Goal: Information Seeking & Learning: Learn about a topic

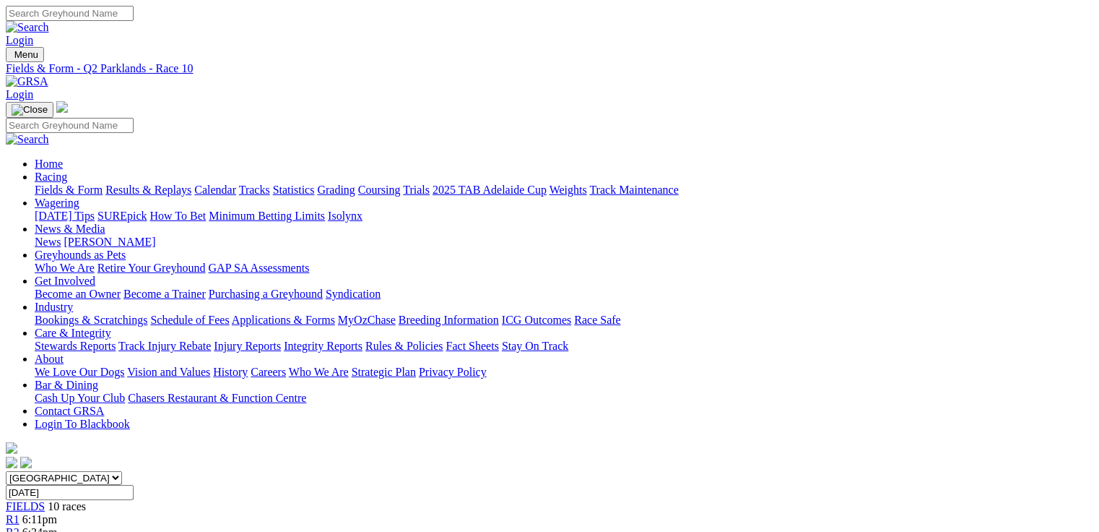
click at [66, 183] on link "Fields & Form" at bounding box center [69, 189] width 68 height 12
select select "QLD"
click at [97, 471] on select "South Australia New South Wales Northern Territory Queensland Tasmania Victoria…" at bounding box center [64, 478] width 116 height 14
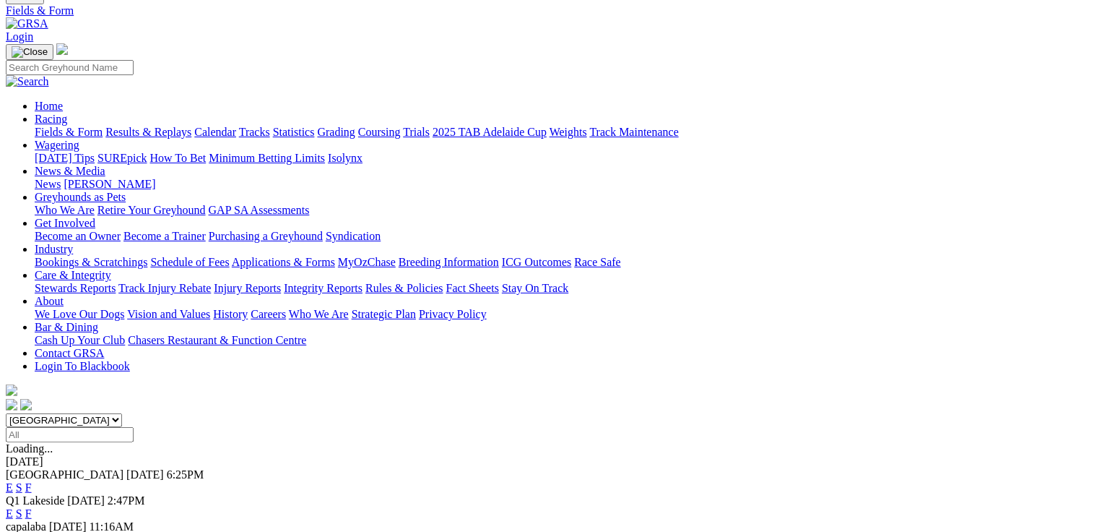
click at [13, 507] on link "E" at bounding box center [9, 513] width 7 height 12
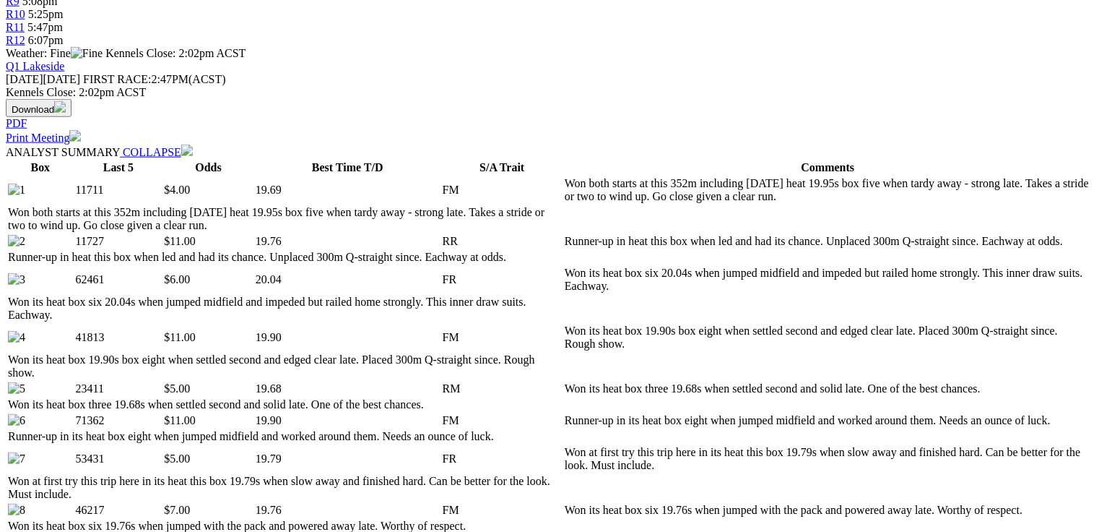
scroll to position [751, 0]
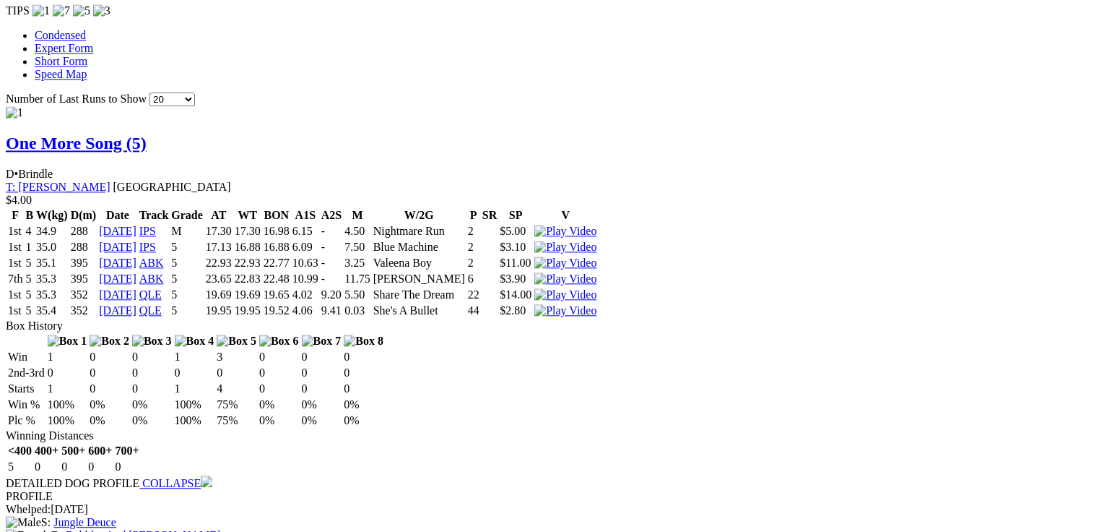
scroll to position [0, 0]
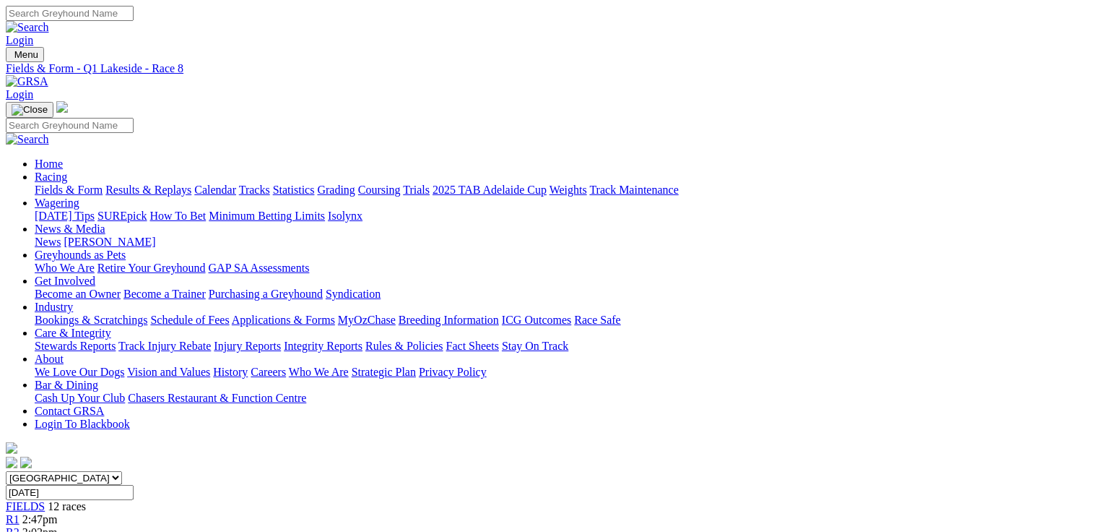
click at [62, 183] on link "Fields & Form" at bounding box center [69, 189] width 68 height 12
select select "QLD"
click at [97, 471] on select "[GEOGRAPHIC_DATA] [GEOGRAPHIC_DATA] [GEOGRAPHIC_DATA] [GEOGRAPHIC_DATA] [GEOGRA…" at bounding box center [64, 478] width 116 height 14
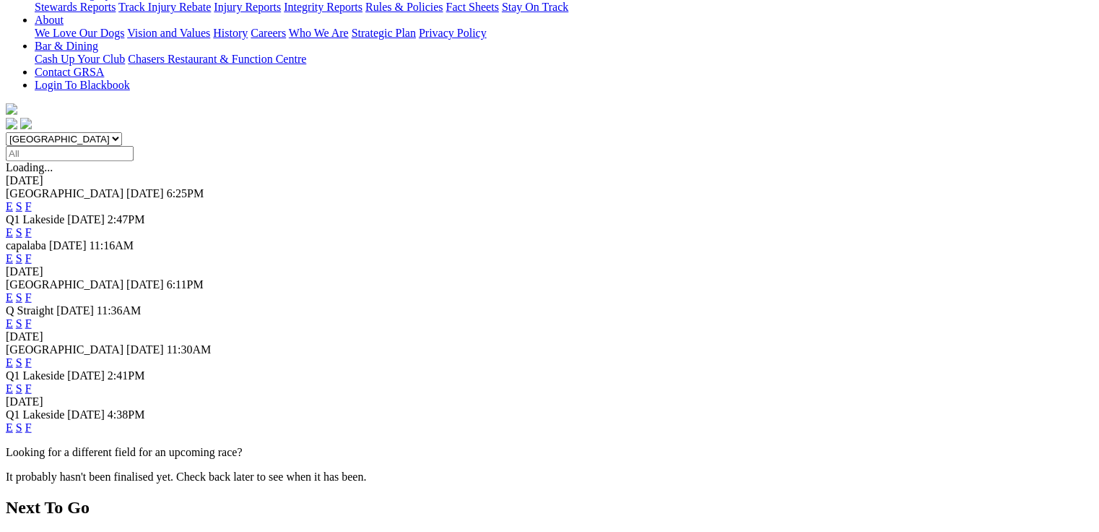
scroll to position [347, 0]
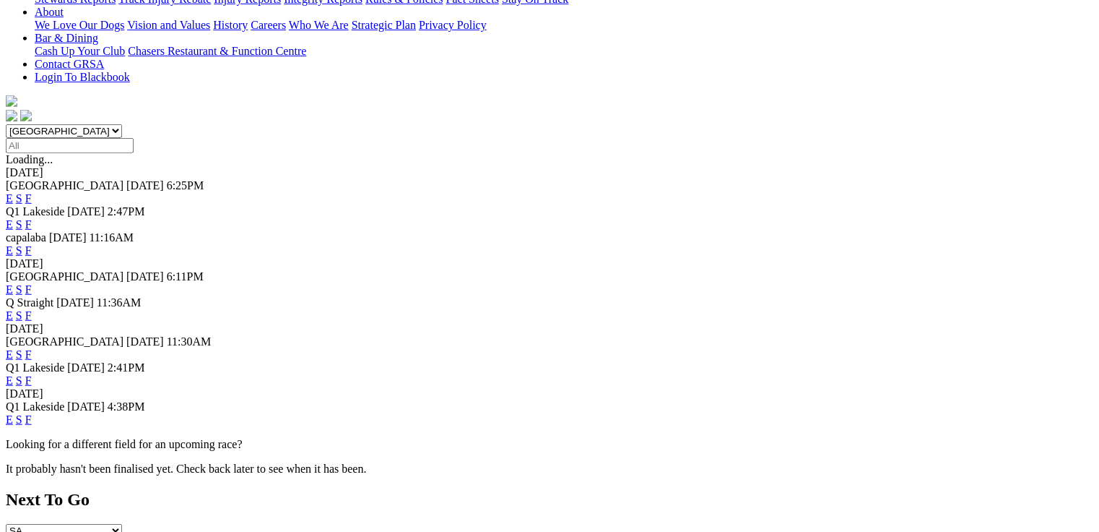
click at [13, 374] on link "E" at bounding box center [9, 380] width 7 height 12
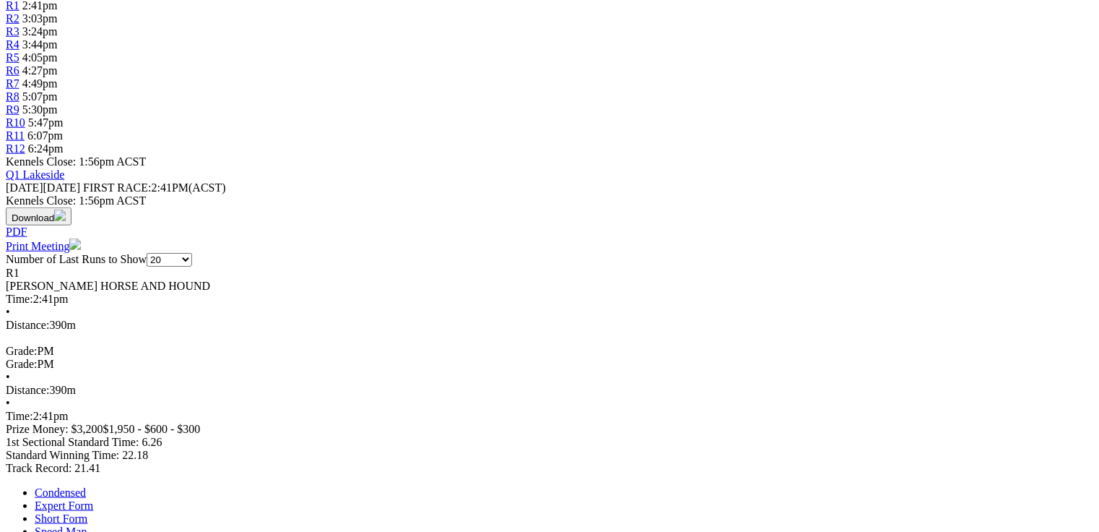
scroll to position [520, 0]
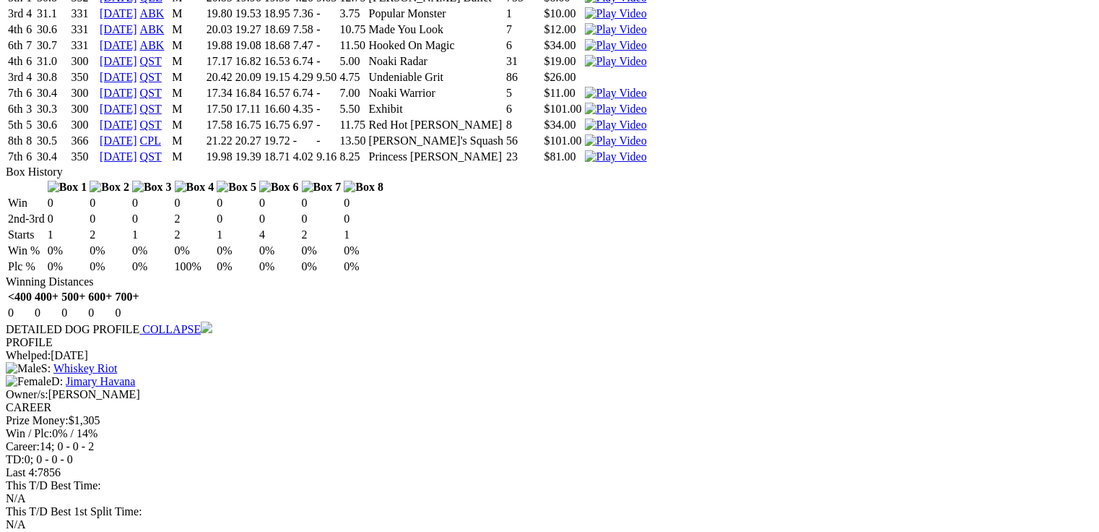
scroll to position [3155, 0]
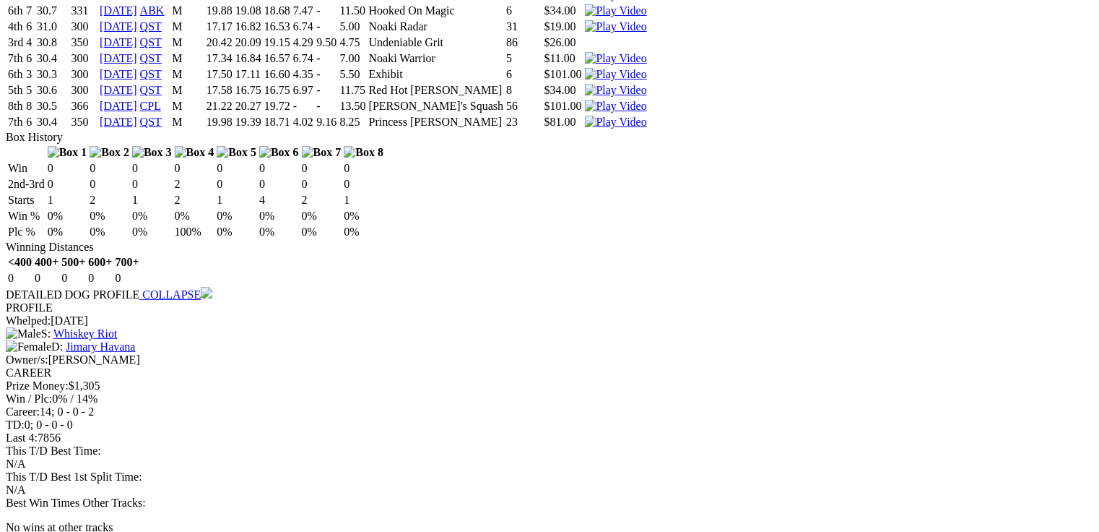
drag, startPoint x: 331, startPoint y: 370, endPoint x: 353, endPoint y: 375, distance: 22.2
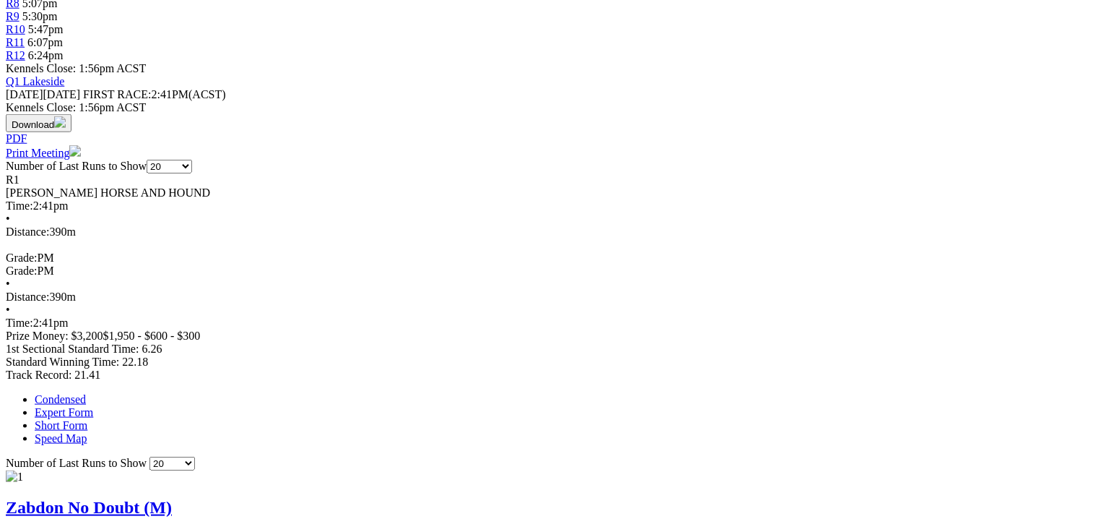
scroll to position [0, 0]
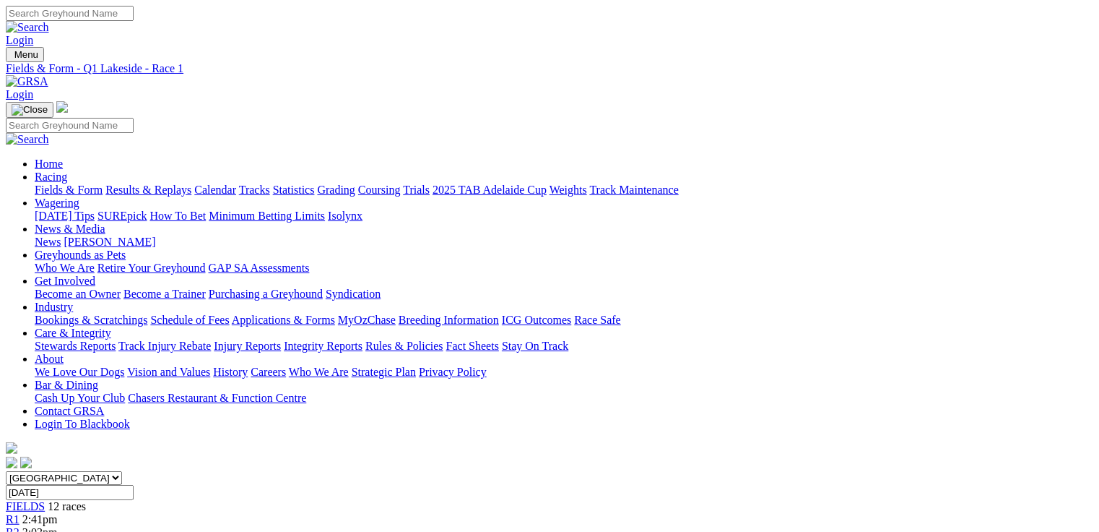
click at [58, 526] on span "3:03pm" at bounding box center [39, 532] width 35 height 12
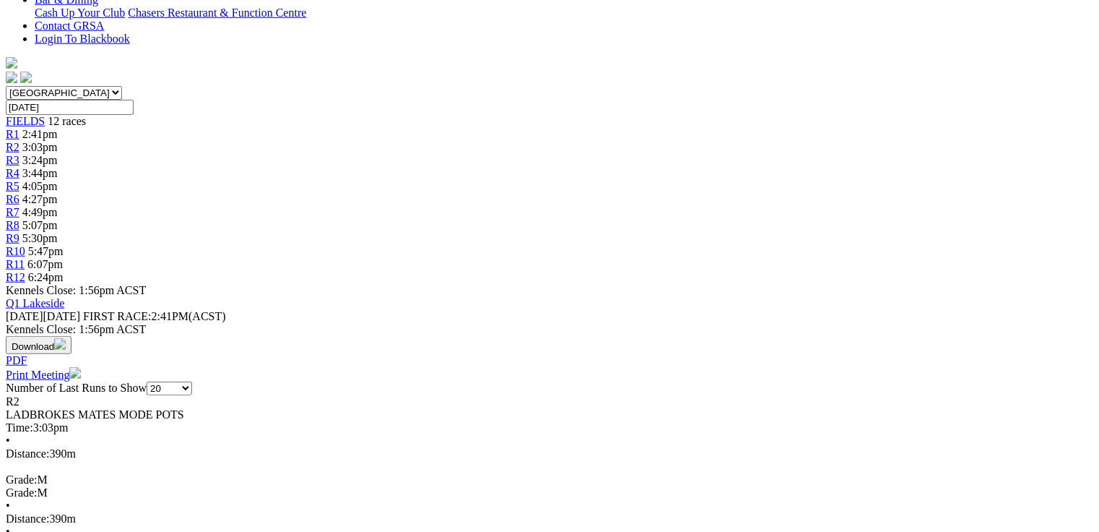
scroll to position [404, 0]
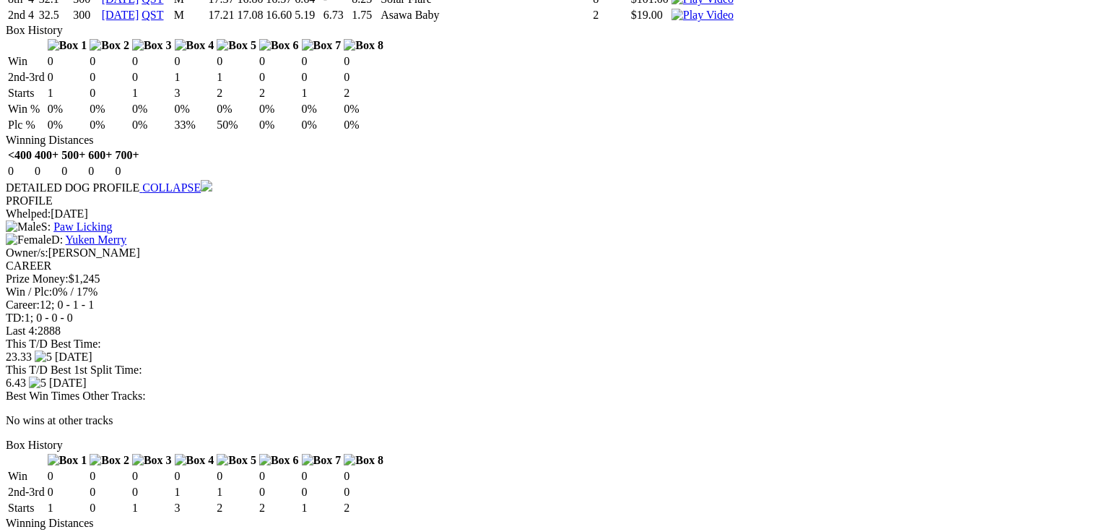
scroll to position [0, 0]
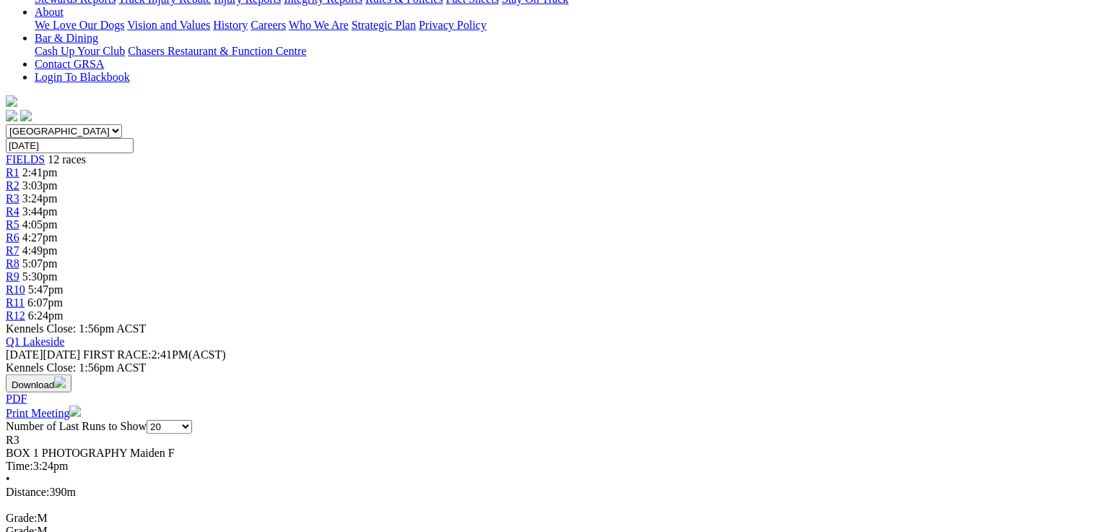
scroll to position [404, 0]
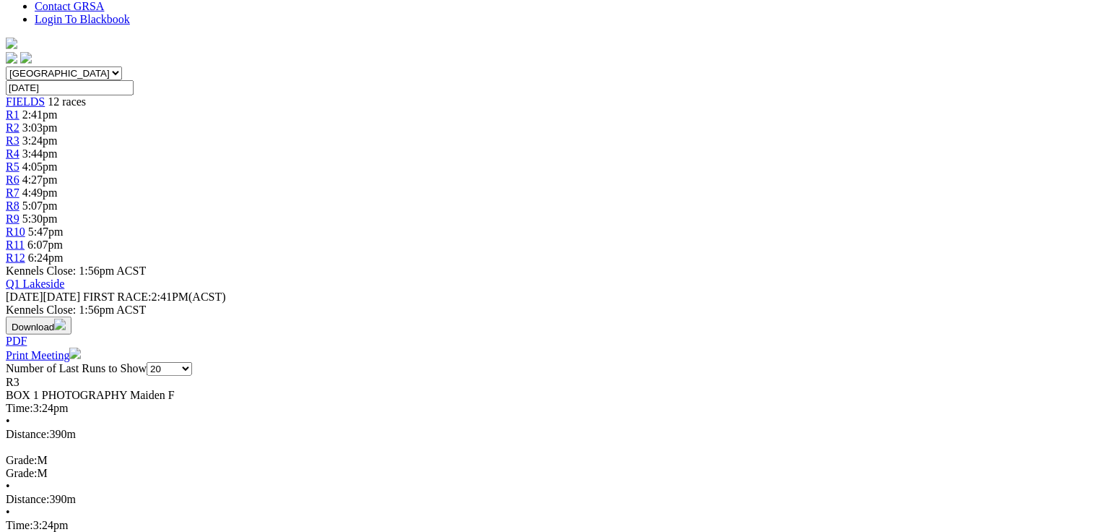
drag, startPoint x: 500, startPoint y: 285, endPoint x: 515, endPoint y: 286, distance: 15.2
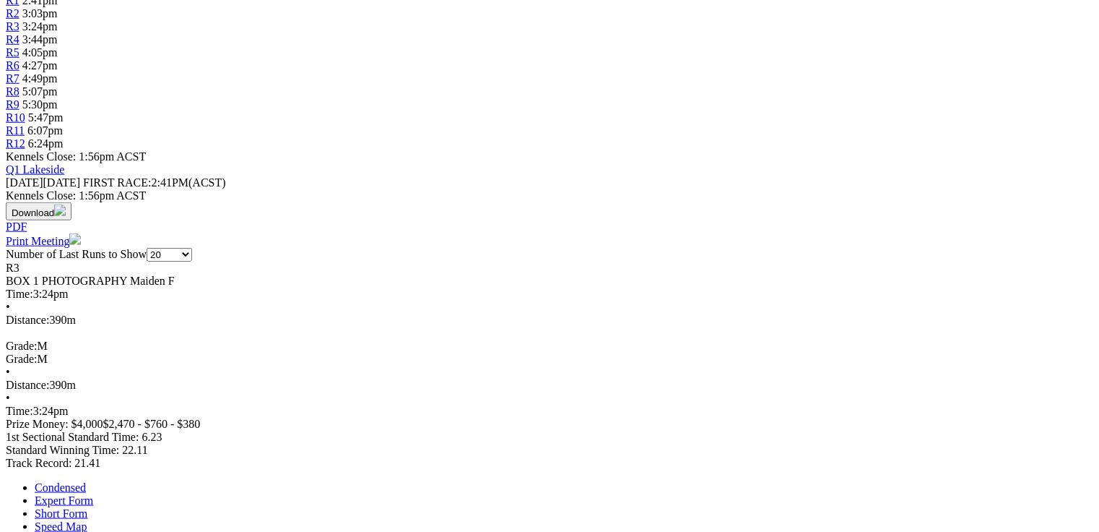
scroll to position [462, 0]
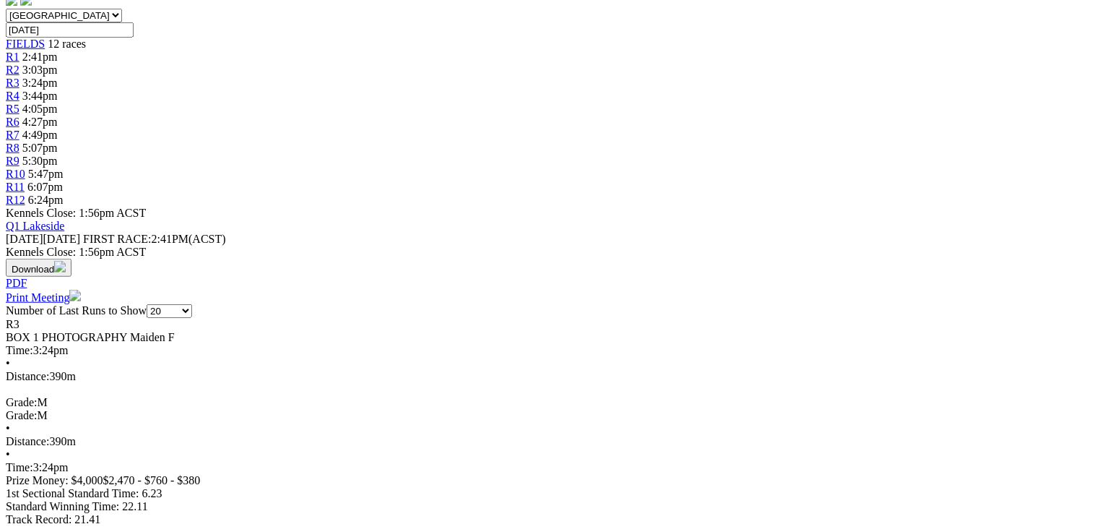
drag, startPoint x: 332, startPoint y: 209, endPoint x: 352, endPoint y: 211, distance: 19.6
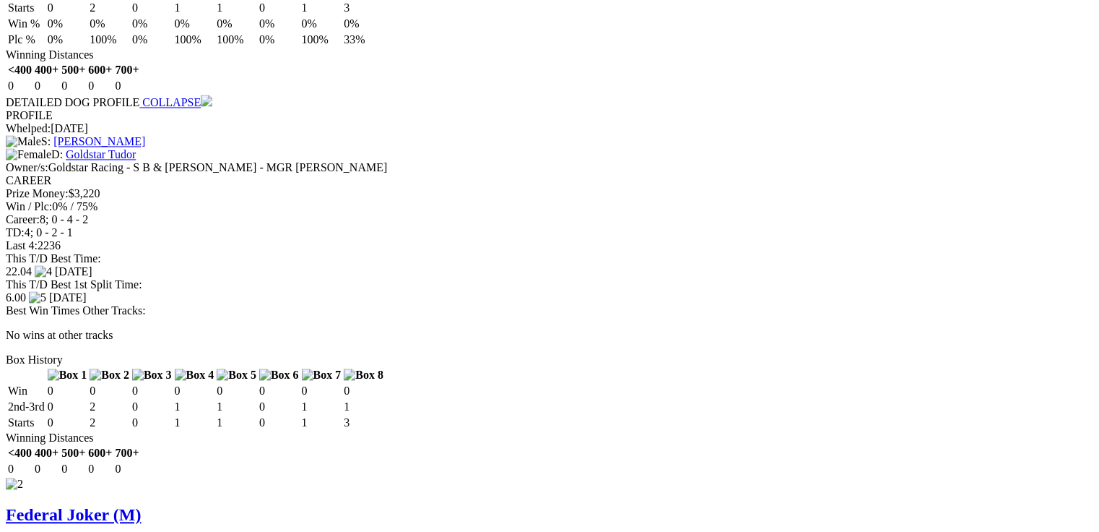
scroll to position [1329, 0]
